Goal: Information Seeking & Learning: Check status

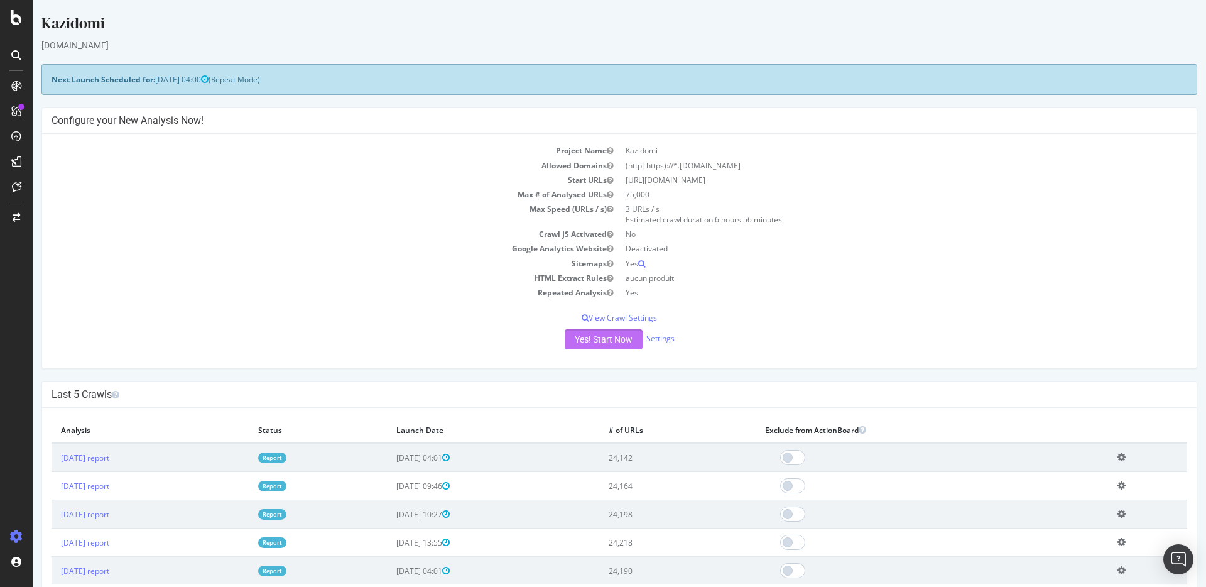
click at [608, 339] on button "Yes! Start Now" at bounding box center [604, 339] width 78 height 20
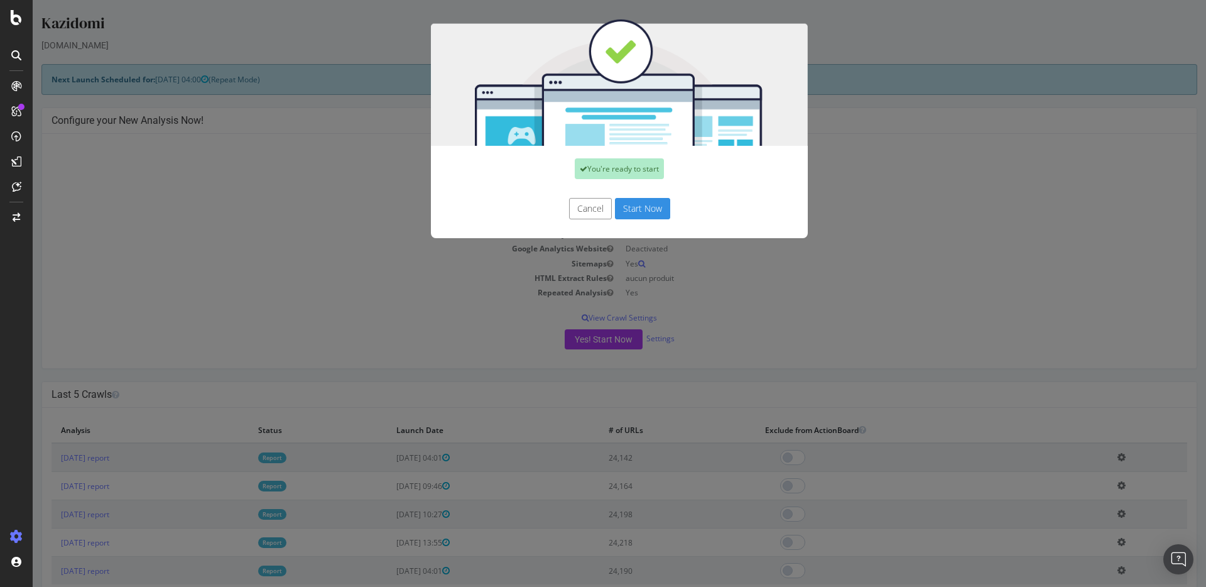
click at [646, 199] on button "Start Now" at bounding box center [642, 208] width 55 height 21
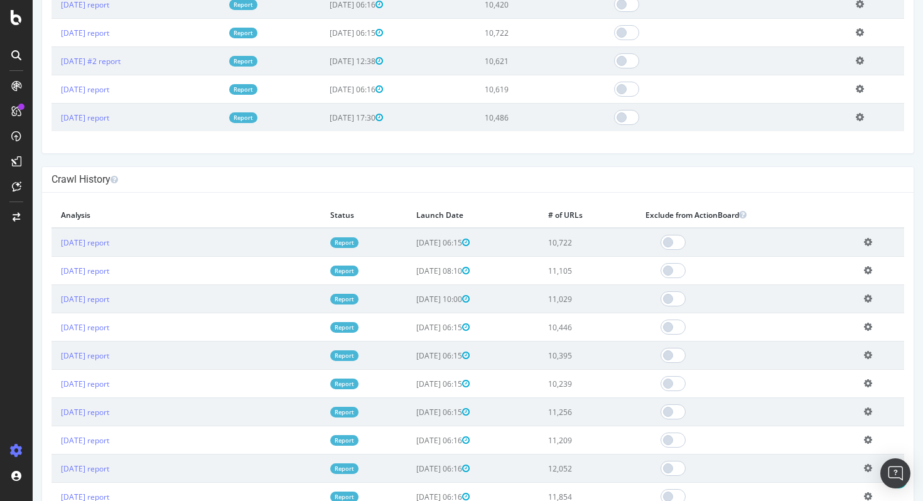
scroll to position [204, 0]
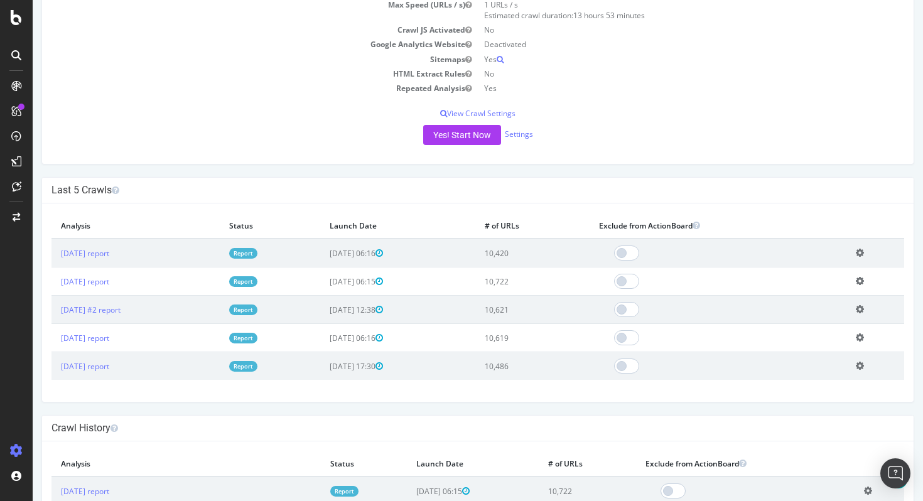
click at [121, 268] on td "2025 Aug. 13th report" at bounding box center [136, 282] width 168 height 28
click at [109, 251] on link "[DATE] report" at bounding box center [85, 253] width 48 height 11
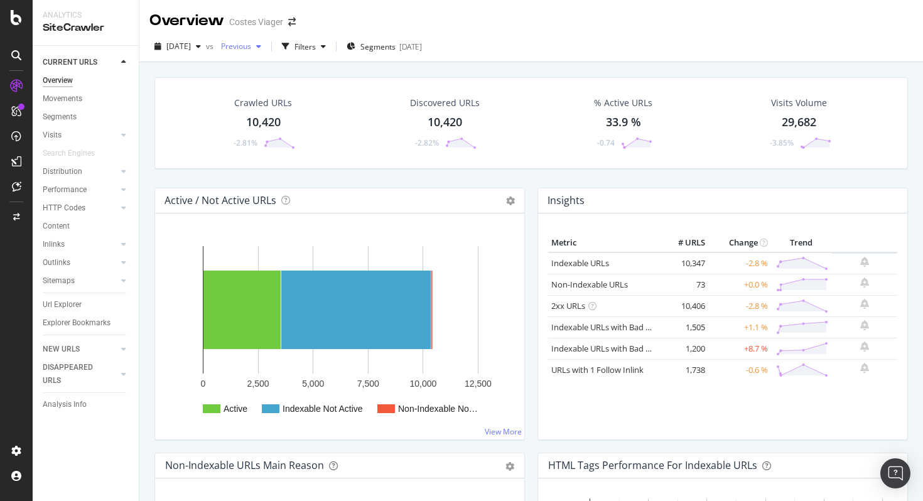
click at [261, 48] on icon "button" at bounding box center [258, 47] width 5 height 8
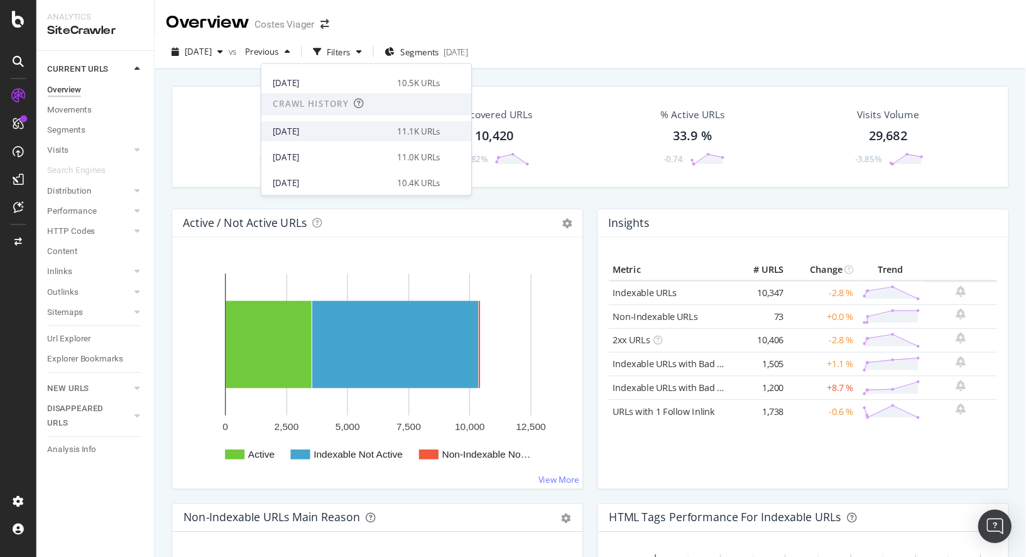
scroll to position [125, 0]
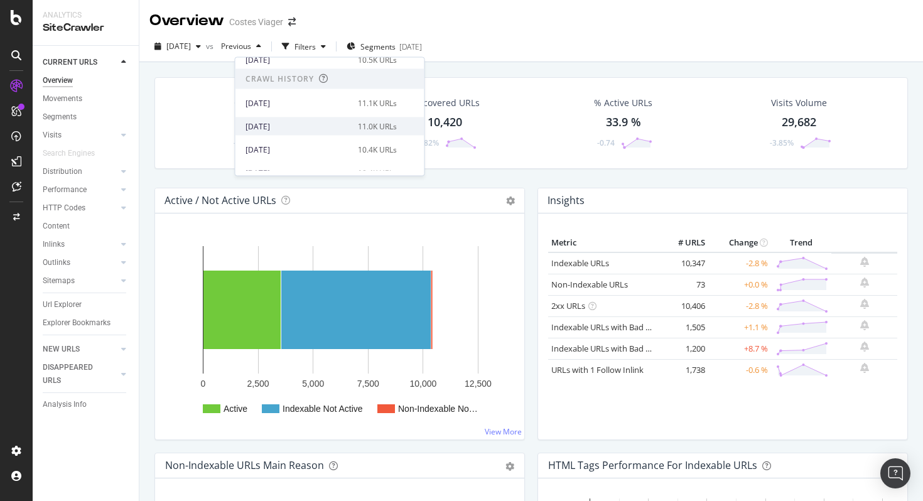
click at [308, 126] on div "2025 Jun. 26th" at bounding box center [298, 126] width 105 height 11
